Goal: Task Accomplishment & Management: Use online tool/utility

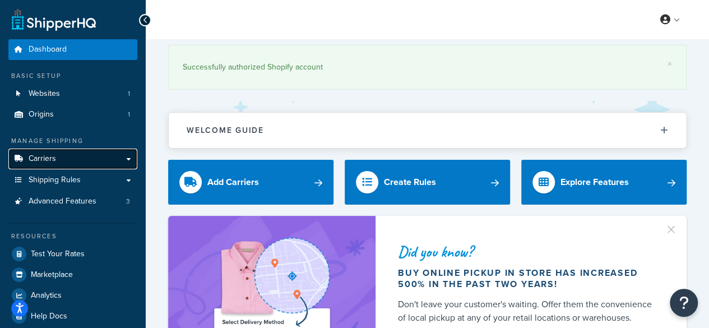
click at [58, 156] on link "Carriers" at bounding box center [72, 159] width 129 height 21
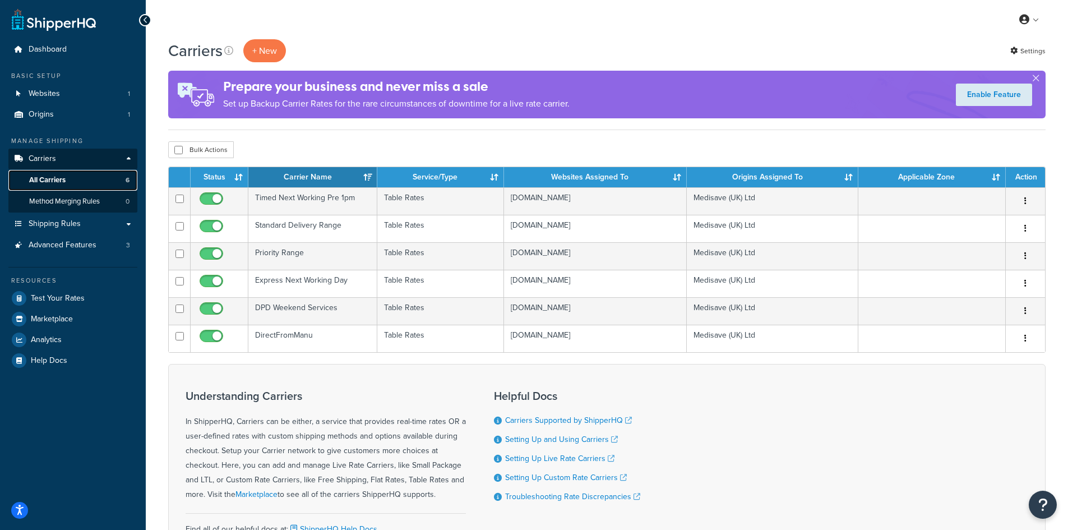
click at [52, 177] on span "All Carriers" at bounding box center [47, 180] width 36 height 10
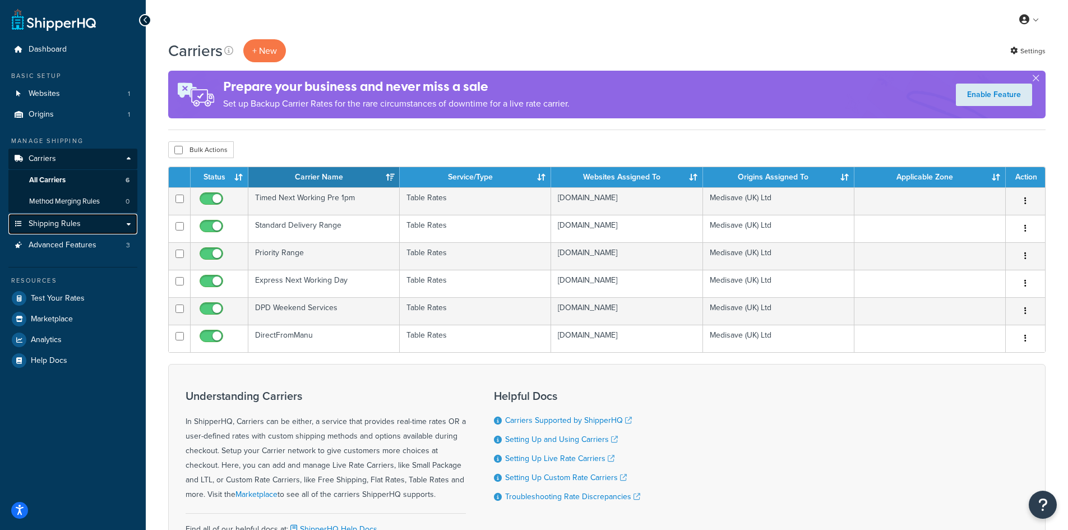
click at [73, 226] on span "Shipping Rules" at bounding box center [55, 224] width 52 height 10
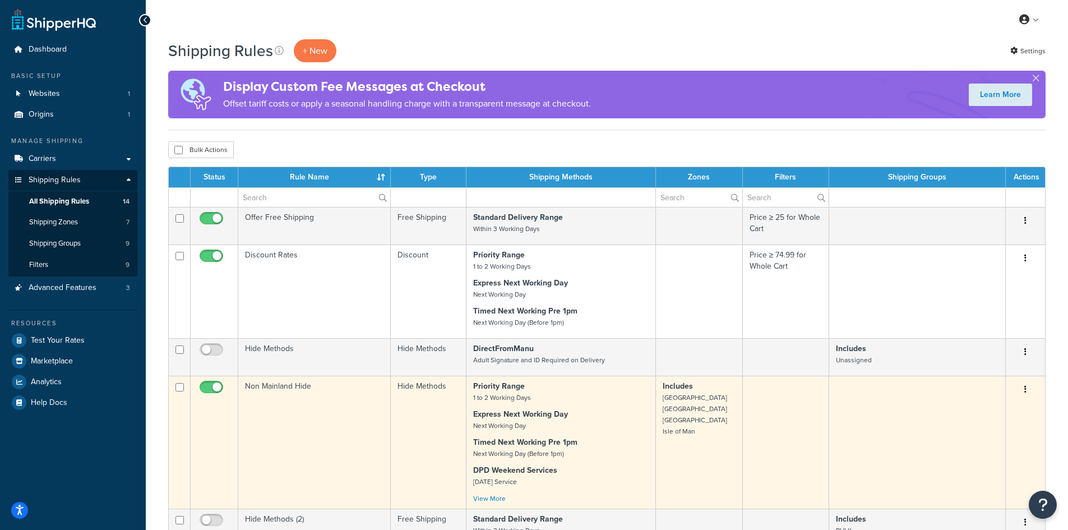
click at [320, 428] on td "Non Mainland Hide" at bounding box center [314, 442] width 152 height 133
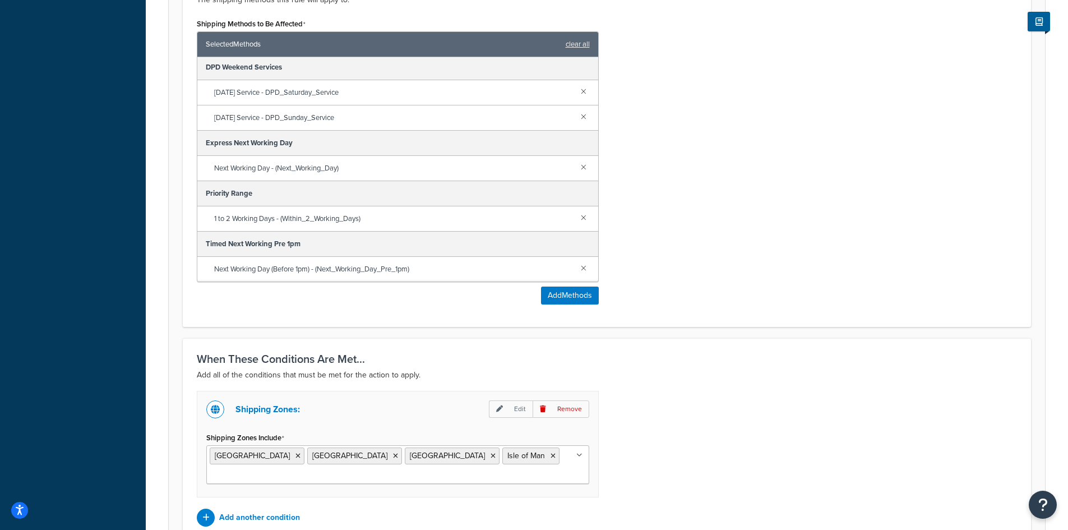
scroll to position [322, 0]
